Goal: Information Seeking & Learning: Learn about a topic

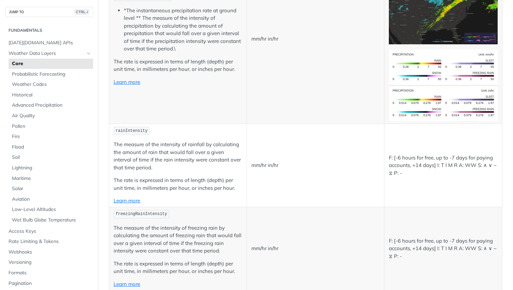
scroll to position [1237, 0]
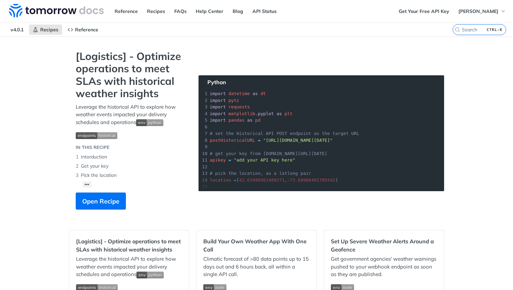
scroll to position [5, 0]
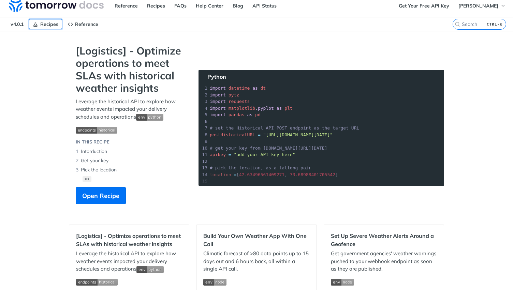
click at [52, 24] on span "Recipes" at bounding box center [49, 24] width 18 height 6
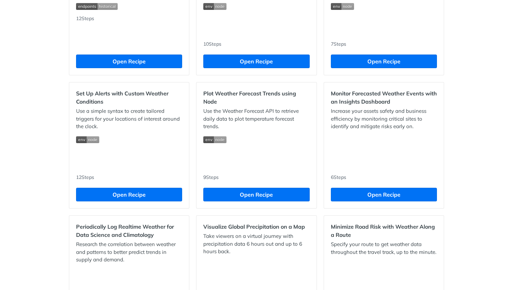
scroll to position [283, 0]
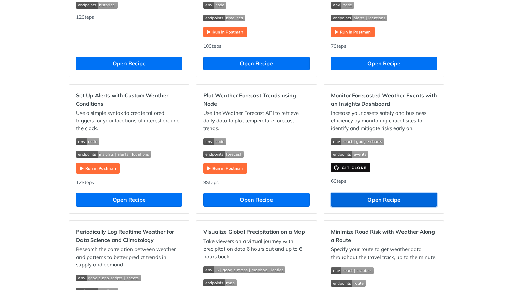
click at [390, 200] on button "Open Recipe" at bounding box center [384, 200] width 106 height 14
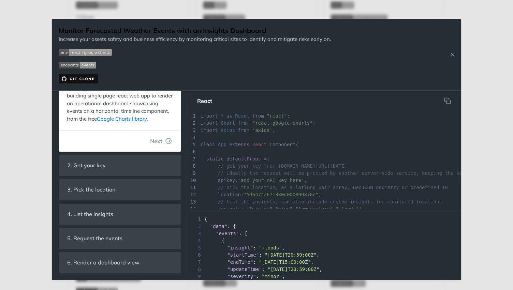
scroll to position [83, 0]
click at [35, 186] on div "Jump to Content Reference Recipes FAQs Help Center Blog API Status Recipes Refe…" at bounding box center [256, 145] width 513 height 290
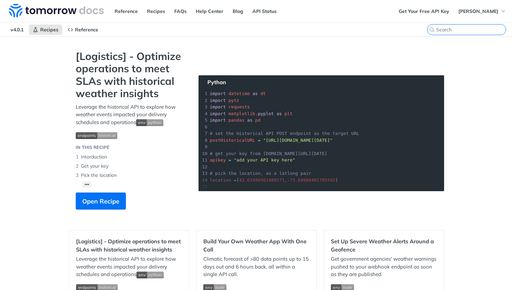
click at [459, 30] on input "CTRL-K" at bounding box center [471, 30] width 70 height 6
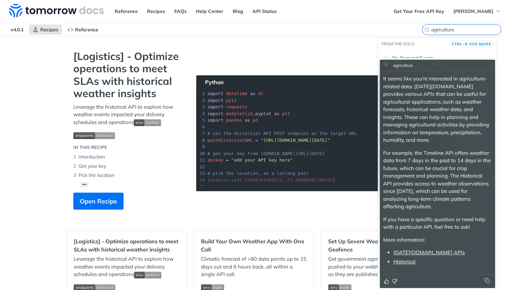
type input "agriculture"
click at [443, 28] on input "agriculture" at bounding box center [466, 30] width 70 height 6
click at [420, 253] on link "[DATE][DOMAIN_NAME] APIs" at bounding box center [428, 252] width 71 height 6
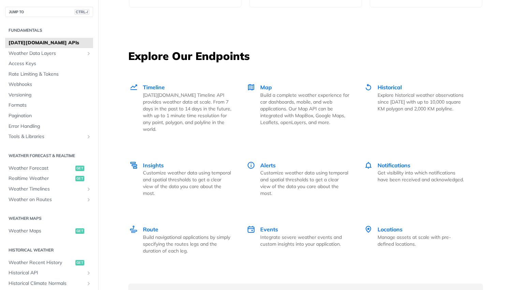
scroll to position [891, 0]
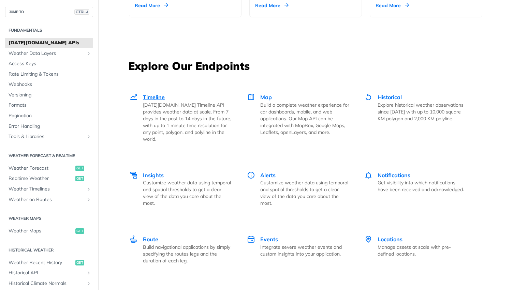
click at [155, 96] on span "Timeline" at bounding box center [154, 97] width 22 height 7
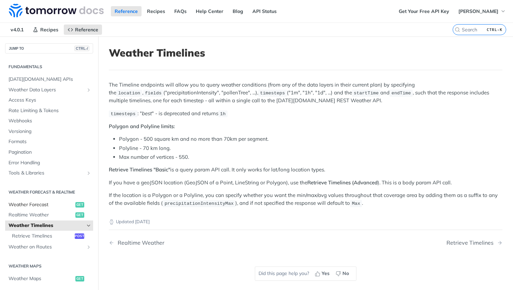
click at [75, 203] on span "get" at bounding box center [79, 204] width 9 height 5
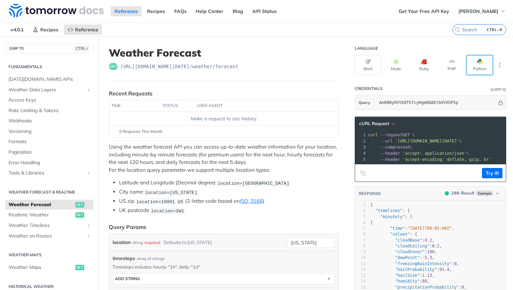
click at [482, 61] on span "button" at bounding box center [482, 61] width 0 height 5
